Goal: Task Accomplishment & Management: Manage account settings

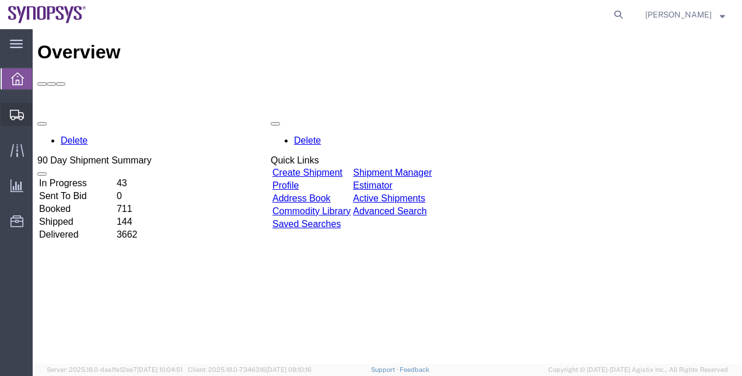
click at [0, 0] on span "Shipment Manager" at bounding box center [0, 0] width 0 height 0
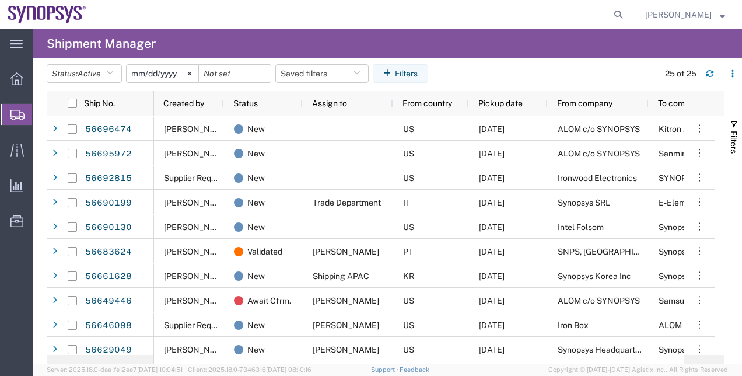
scroll to position [212, 0]
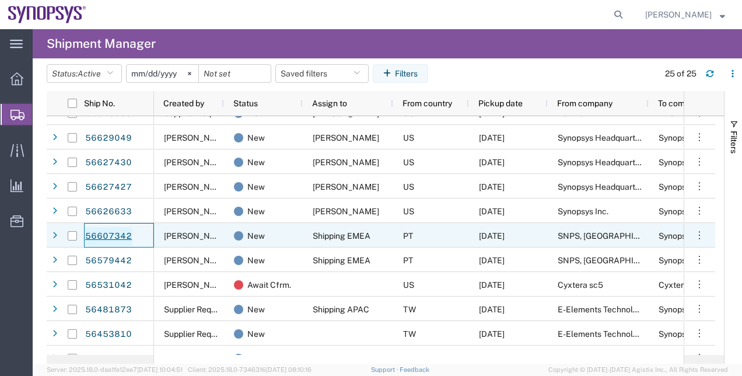
click at [119, 230] on link "56607342" at bounding box center [109, 236] width 48 height 19
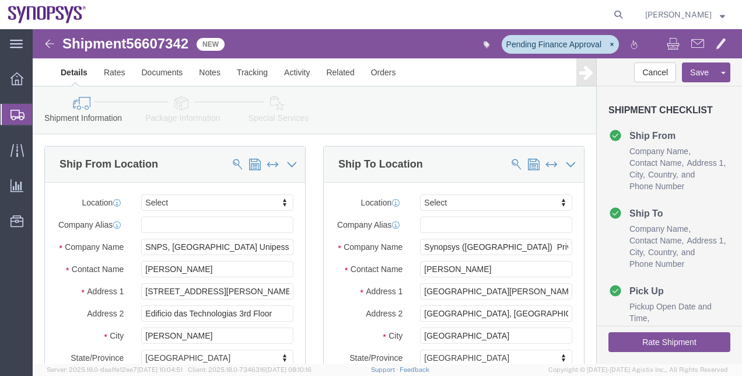
select select
click link "Special Services"
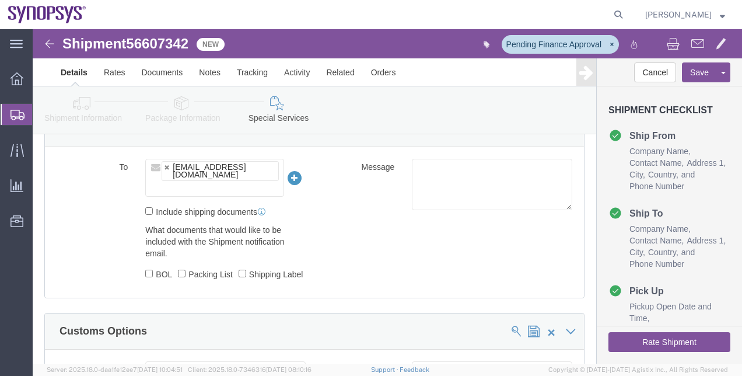
scroll to position [813, 0]
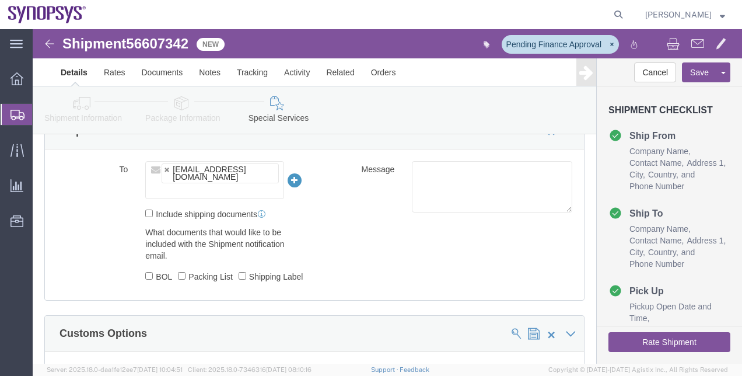
click ul "[EMAIL_ADDRESS][DOMAIN_NAME]"
paste input "[EMAIL_ADDRESS][DOMAIN_NAME]"
type input "[EMAIL_ADDRESS][DOMAIN_NAME]"
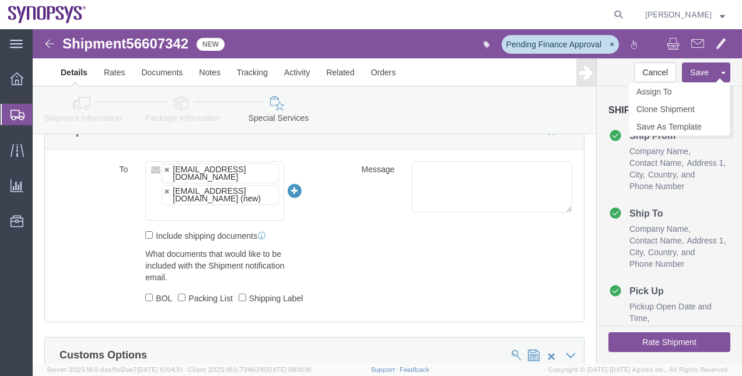
click button "Save"
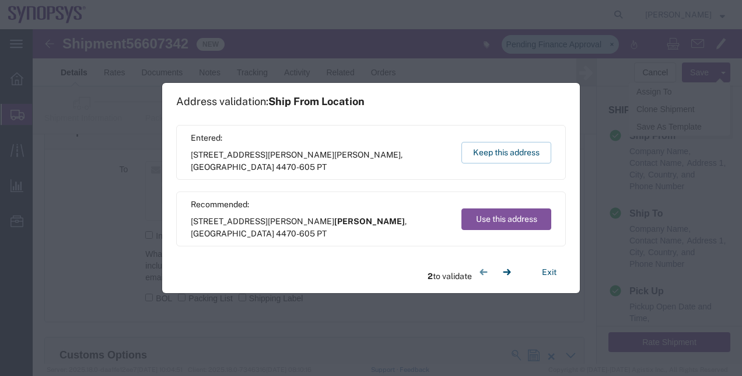
click at [713, 73] on div "Address validation: Ship From Location Entered: [STREET_ADDRESS][PERSON_NAME][P…" at bounding box center [371, 188] width 742 height 376
click at [489, 149] on button "Keep this address" at bounding box center [506, 153] width 90 height 22
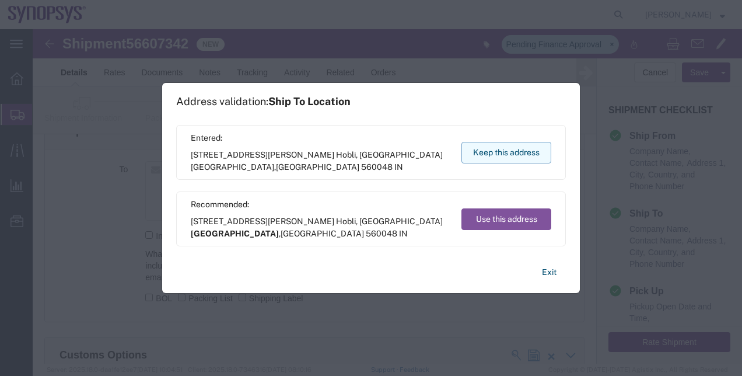
click at [497, 158] on button "Keep this address" at bounding box center [506, 153] width 90 height 22
